Goal: Check status: Check status

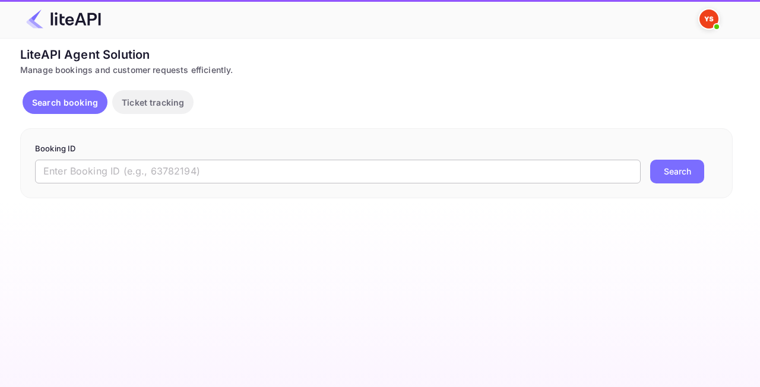
click at [190, 165] on input "text" at bounding box center [338, 172] width 606 height 24
paste input "8851314"
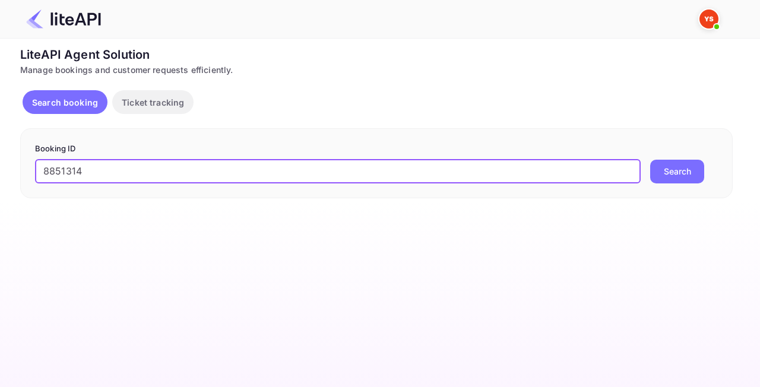
type input "8851314"
click at [654, 171] on button "Search" at bounding box center [677, 172] width 54 height 24
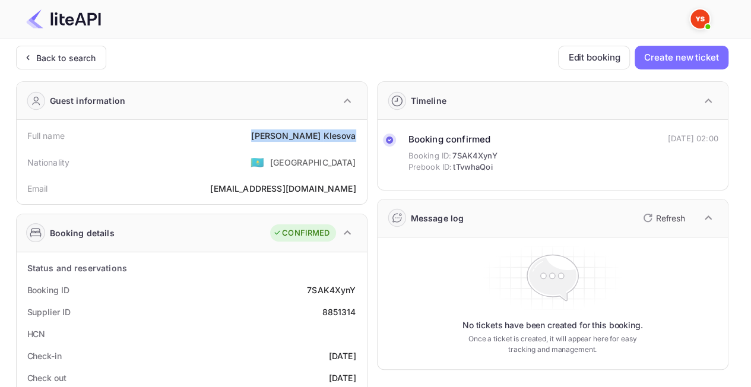
drag, startPoint x: 362, startPoint y: 138, endPoint x: 295, endPoint y: 129, distance: 68.2
click at [295, 129] on div "Full name [PERSON_NAME] Nationality 🇰🇿 [DEMOGRAPHIC_DATA] [PERSON_NAME] [PERSON…" at bounding box center [192, 162] width 350 height 84
copy div "[PERSON_NAME]"
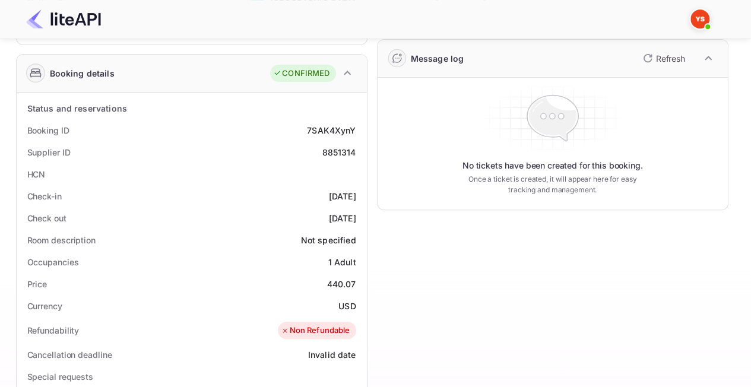
scroll to position [178, 0]
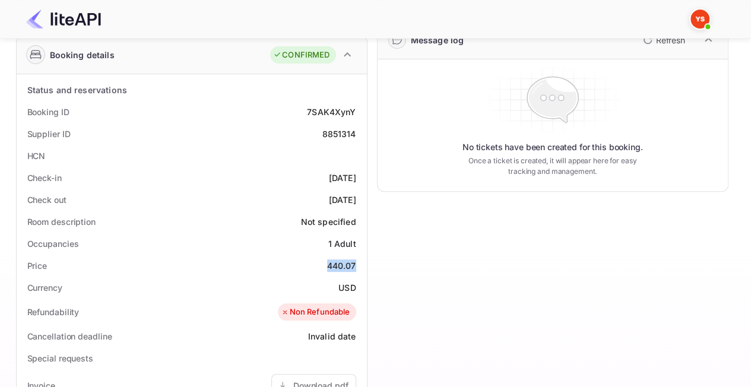
drag, startPoint x: 356, startPoint y: 267, endPoint x: 328, endPoint y: 265, distance: 28.0
click at [328, 265] on div "440.07" at bounding box center [341, 266] width 29 height 12
copy div "440.07"
